Goal: Task Accomplishment & Management: Use online tool/utility

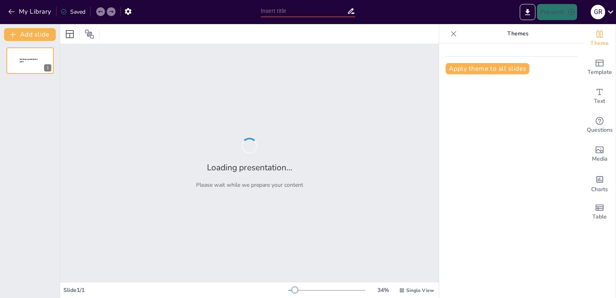
type input "El Rol Fundamental del Educador [DEMOGRAPHIC_DATA]: [PERSON_NAME], Asistir y Ac…"
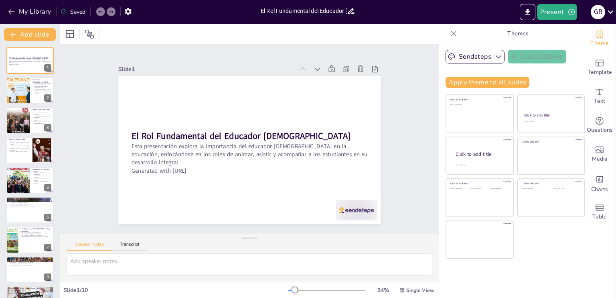
click at [409, 187] on div "Slide 1 El Rol Fundamental del Educador [DEMOGRAPHIC_DATA] Esta presentación ex…" at bounding box center [249, 138] width 379 height 189
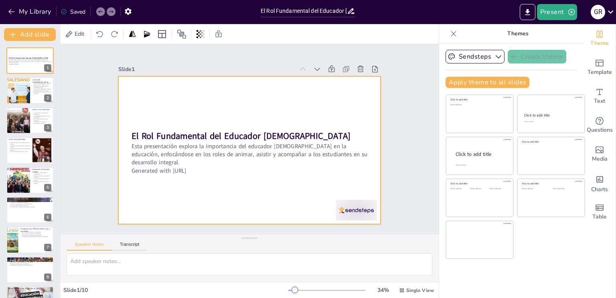
click at [364, 142] on div at bounding box center [249, 150] width 262 height 148
click at [24, 87] on div at bounding box center [18, 90] width 24 height 32
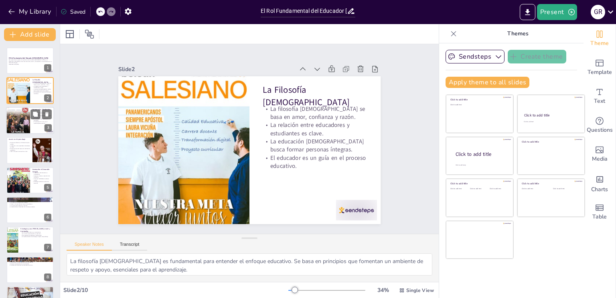
click at [34, 121] on p "La participación activa en el aprendizaje es esencial." at bounding box center [41, 122] width 19 height 3
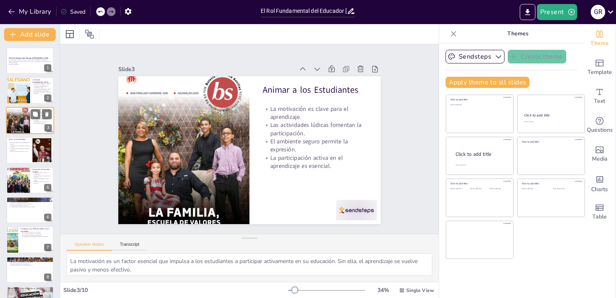
click at [34, 121] on p "La participación activa en el aprendizaje es esencial." at bounding box center [41, 122] width 19 height 3
click at [34, 146] on icon at bounding box center [35, 144] width 6 height 6
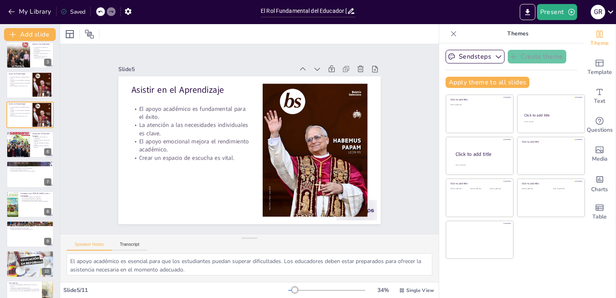
scroll to position [81, 0]
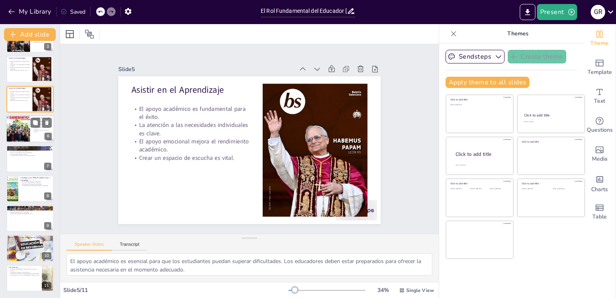
click at [34, 133] on div at bounding box center [30, 128] width 48 height 27
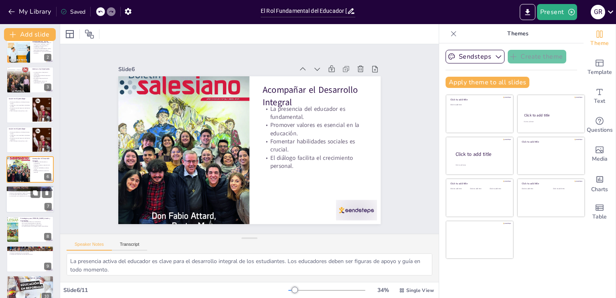
click at [34, 212] on div "La Importancia de la Relación Educador-Estudiante La confianza es la base de la…" at bounding box center [30, 199] width 48 height 27
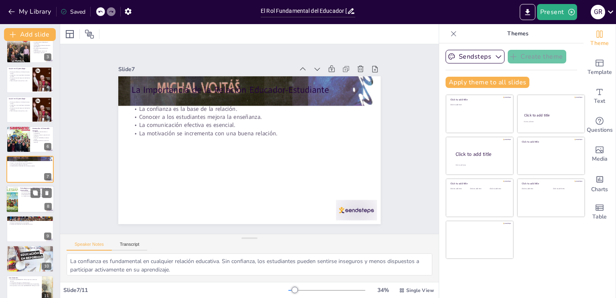
click at [36, 207] on div at bounding box center [30, 198] width 48 height 27
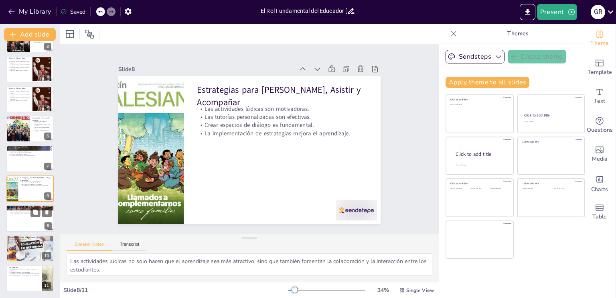
click at [19, 222] on div at bounding box center [30, 218] width 48 height 27
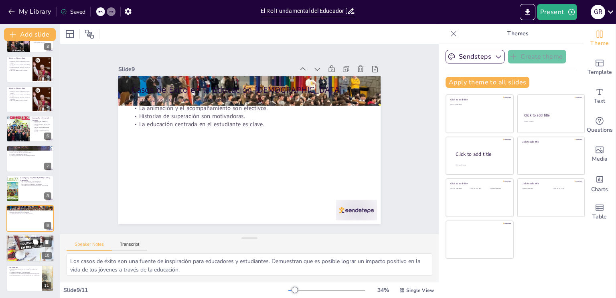
click at [22, 251] on div at bounding box center [30, 248] width 48 height 68
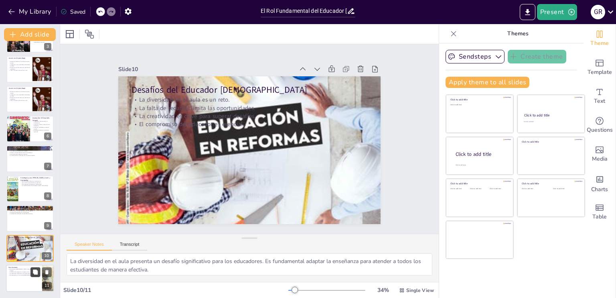
click at [30, 273] on div at bounding box center [40, 272] width 21 height 10
type textarea "El impacto del educador [DEMOGRAPHIC_DATA] en la vida de los jóvenes es profund…"
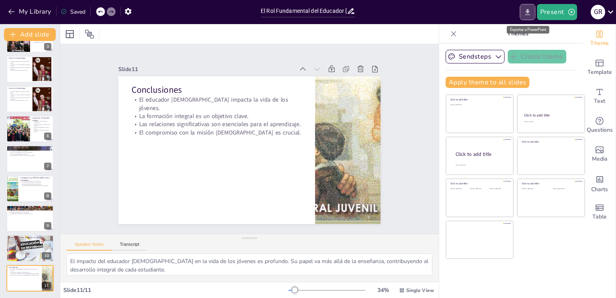
click at [529, 14] on icon "Export to PowerPoint" at bounding box center [527, 12] width 5 height 6
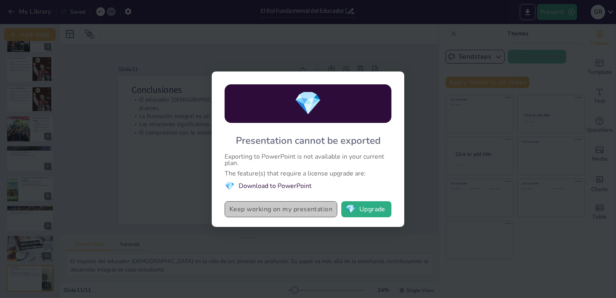
click at [316, 209] on button "Keep working on my presentation" at bounding box center [281, 209] width 113 height 16
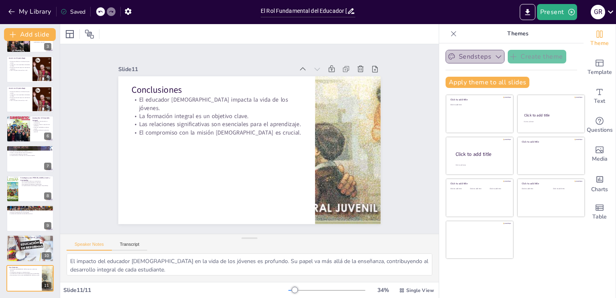
click at [494, 57] on icon "button" at bounding box center [498, 57] width 8 height 8
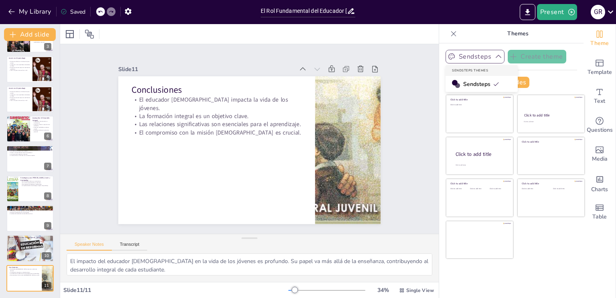
click at [494, 57] on icon "button" at bounding box center [498, 57] width 8 height 8
click at [528, 16] on button "Export to PowerPoint" at bounding box center [528, 12] width 16 height 16
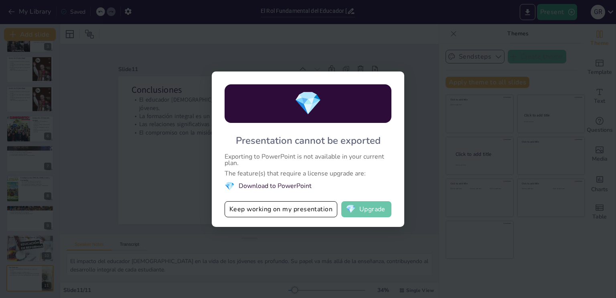
click at [362, 208] on button "💎 Upgrade" at bounding box center [366, 209] width 50 height 16
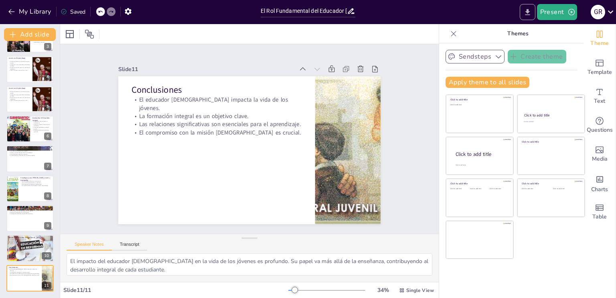
click at [530, 15] on icon "Export to PowerPoint" at bounding box center [527, 12] width 5 height 6
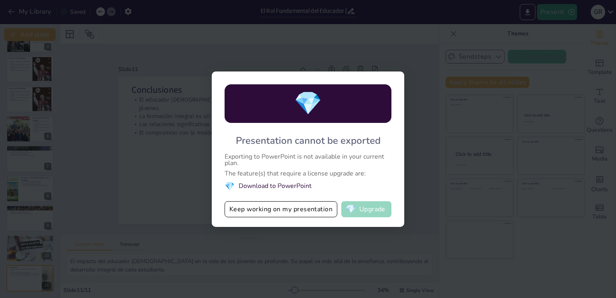
click at [370, 212] on button "💎 Upgrade" at bounding box center [366, 209] width 50 height 16
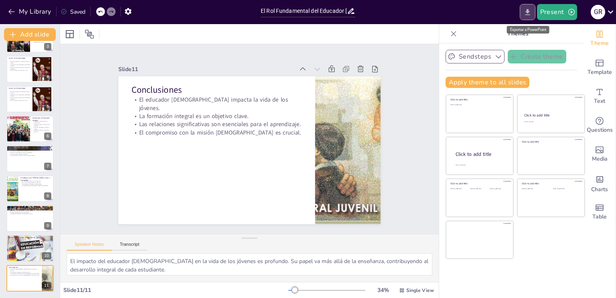
click at [527, 12] on icon "Export to PowerPoint" at bounding box center [527, 12] width 5 height 6
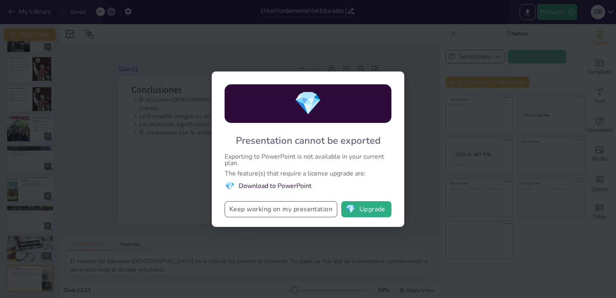
click at [287, 210] on button "Keep working on my presentation" at bounding box center [281, 209] width 113 height 16
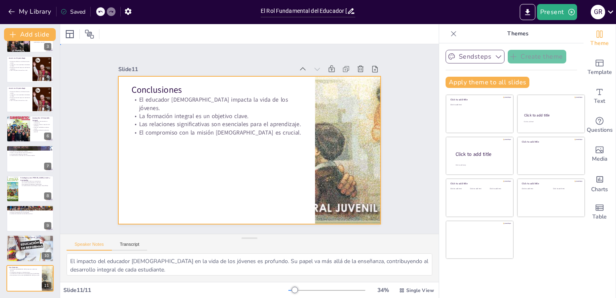
click at [287, 210] on div at bounding box center [246, 149] width 287 height 199
click at [86, 32] on icon at bounding box center [86, 34] width 8 height 8
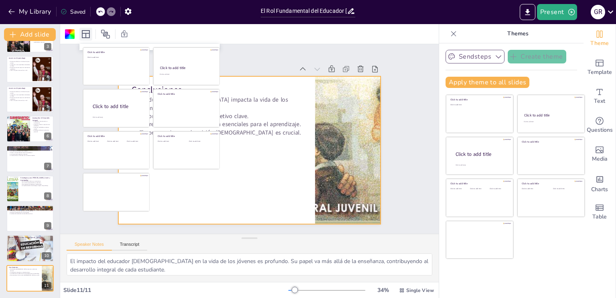
click at [86, 32] on icon at bounding box center [86, 34] width 8 height 8
